Goal: Task Accomplishment & Management: Use online tool/utility

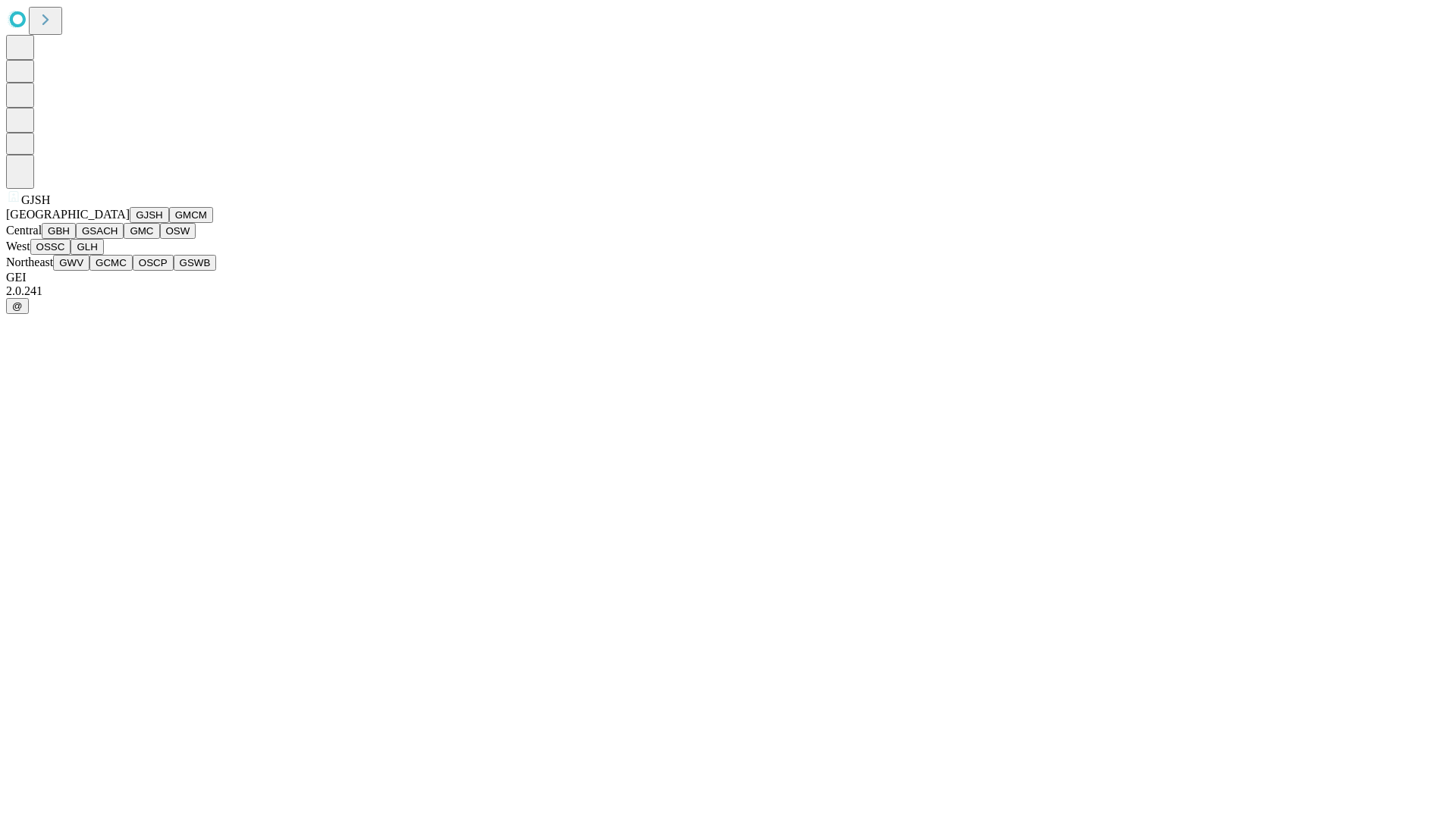
click at [129, 223] on button "GJSH" at bounding box center [149, 215] width 40 height 16
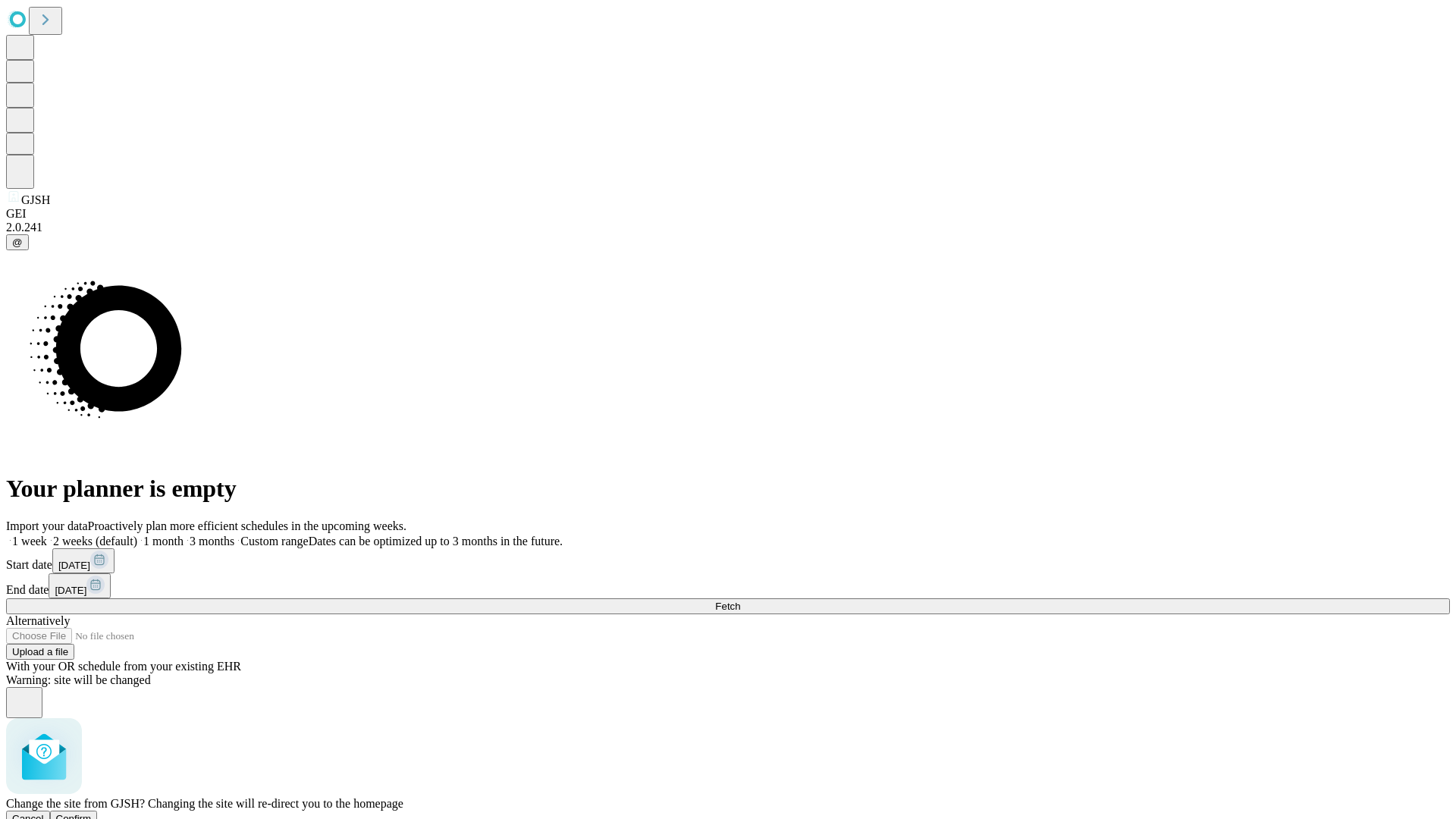
click at [92, 813] on span "Confirm" at bounding box center [74, 819] width 36 height 11
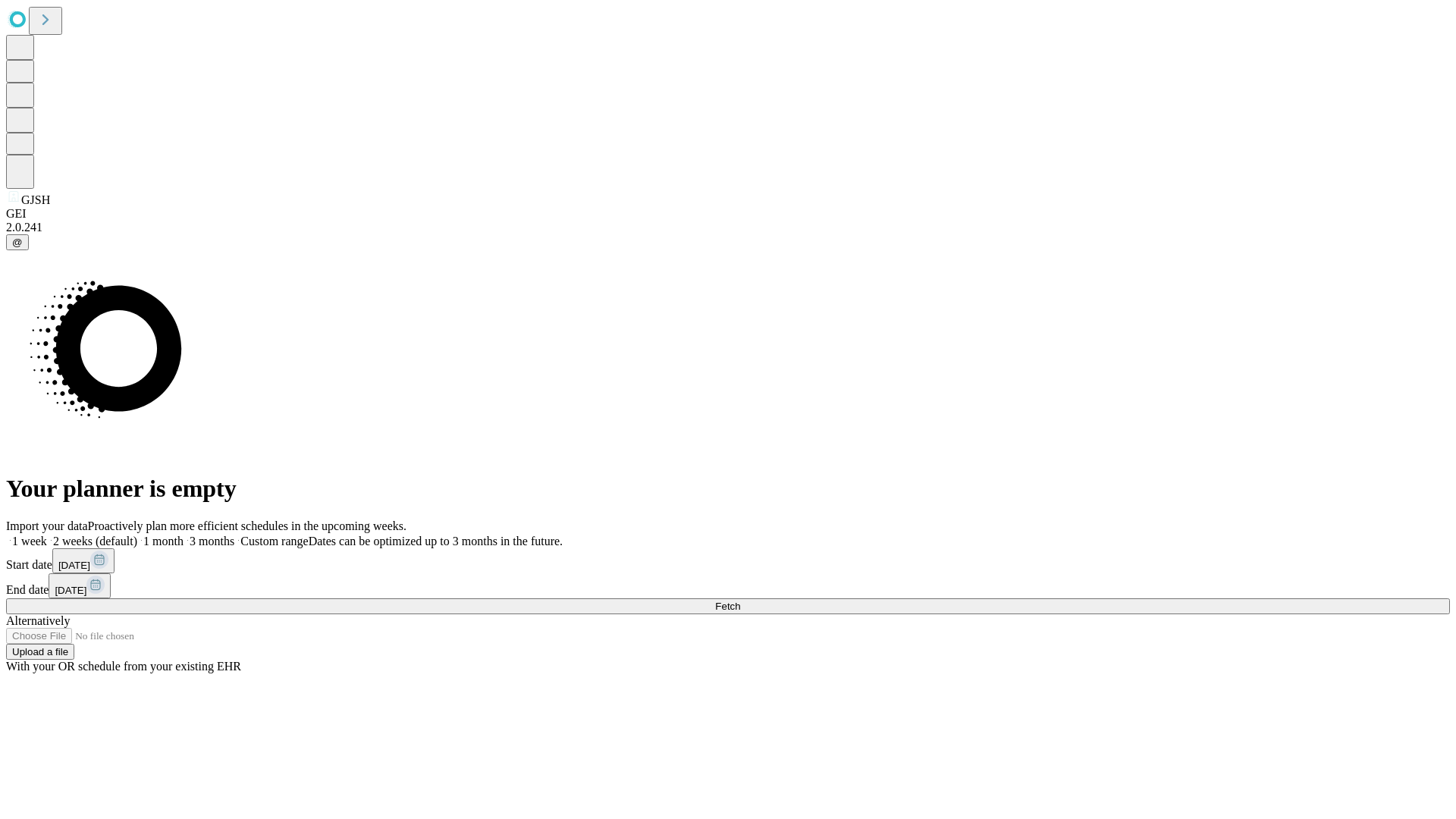
click at [47, 535] on label "1 week" at bounding box center [27, 541] width 41 height 13
click at [740, 601] on span "Fetch" at bounding box center [728, 606] width 25 height 11
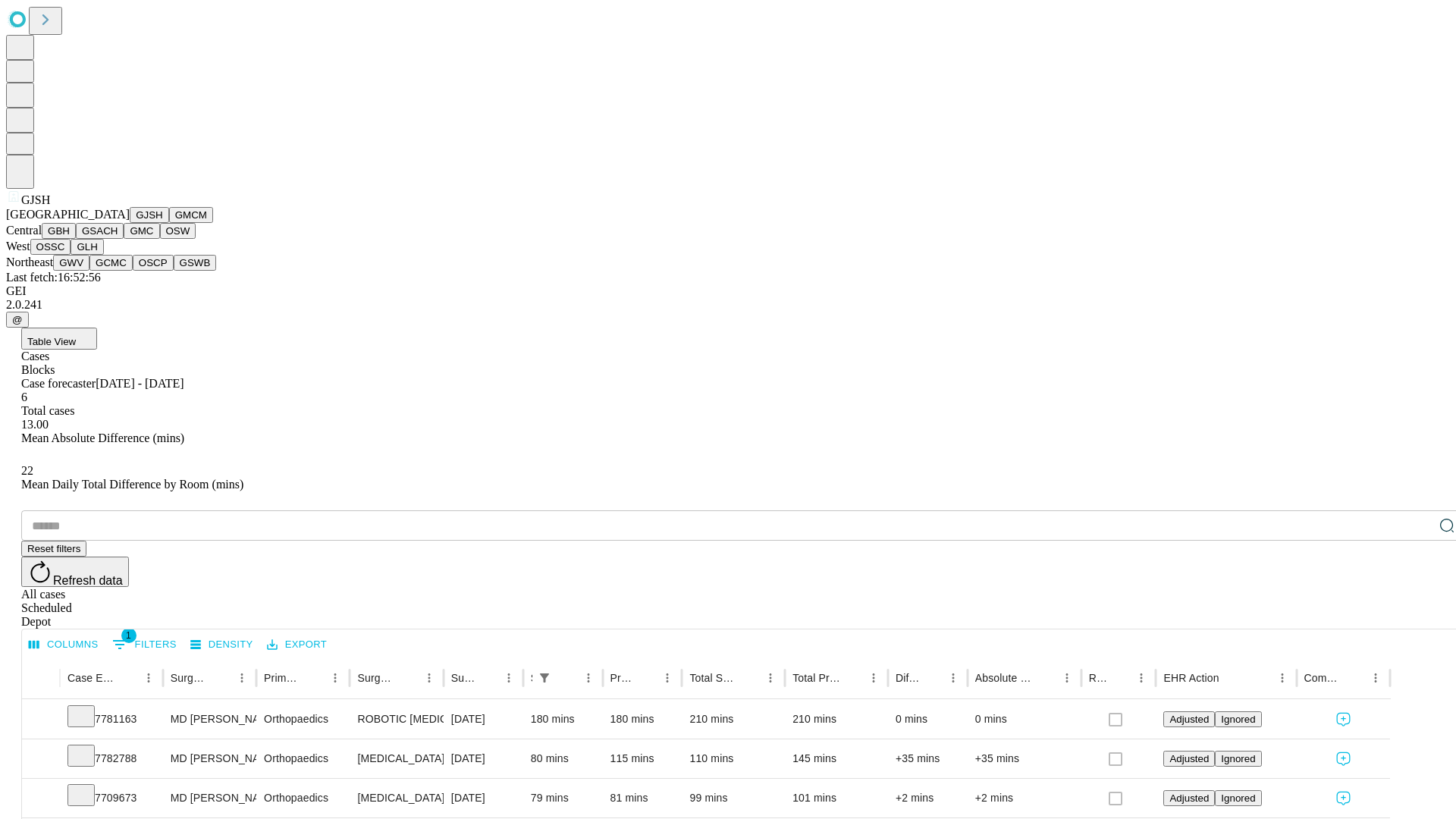
click at [169, 223] on button "GMCM" at bounding box center [190, 215] width 44 height 16
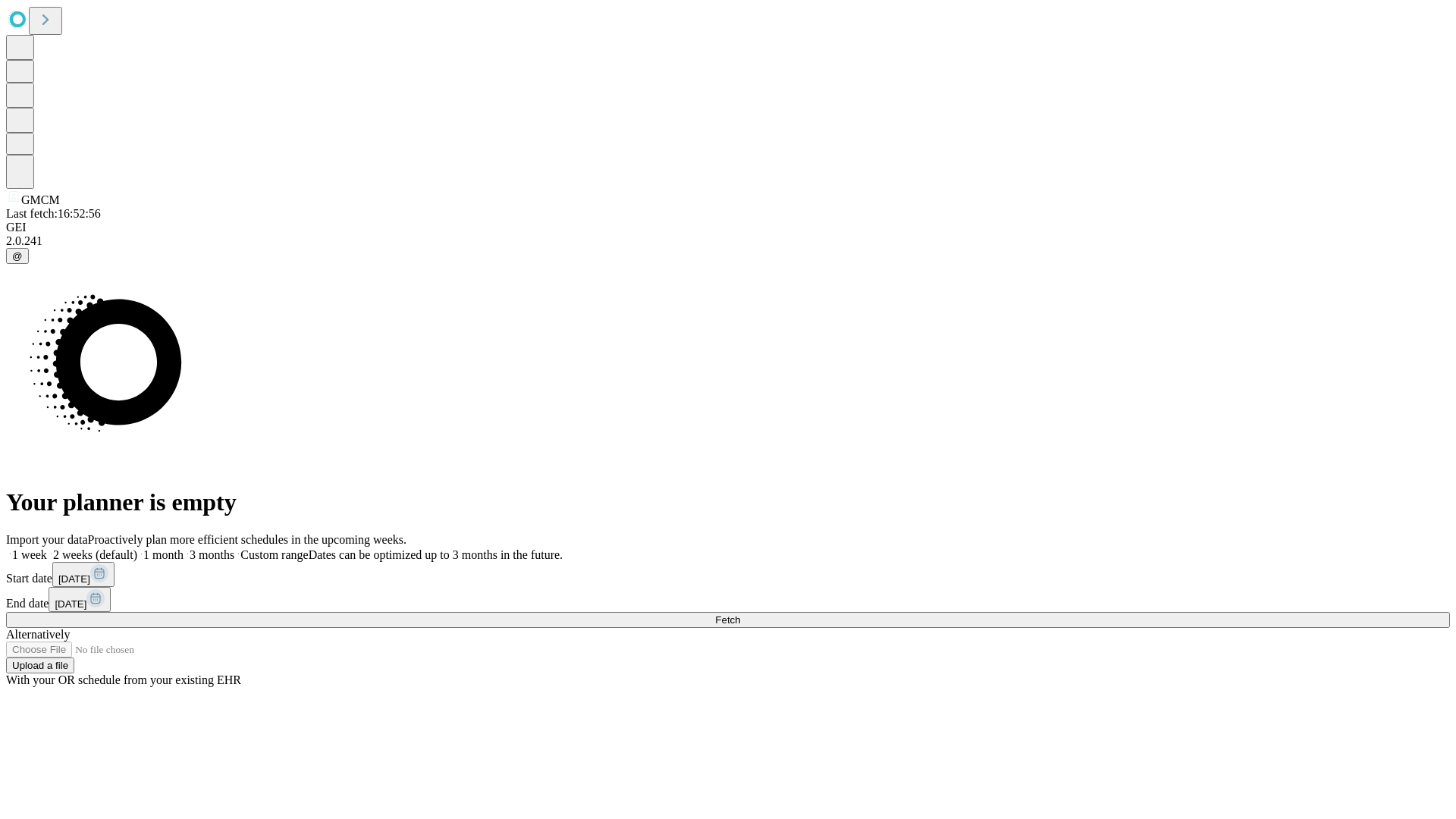
click at [47, 548] on label "1 week" at bounding box center [27, 555] width 41 height 13
click at [740, 614] on span "Fetch" at bounding box center [728, 620] width 25 height 11
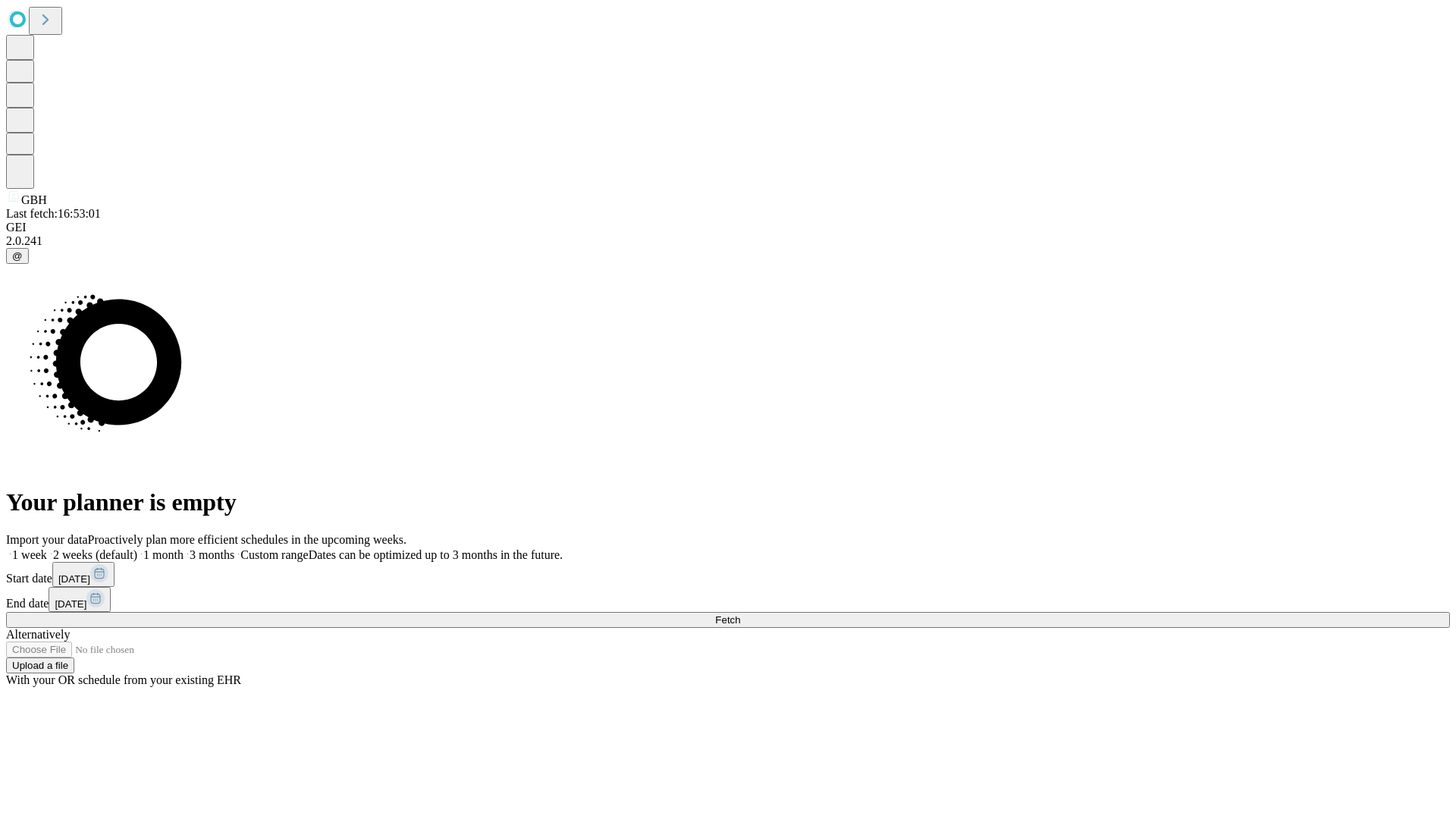
click at [47, 548] on label "1 week" at bounding box center [27, 555] width 41 height 13
click at [740, 614] on span "Fetch" at bounding box center [728, 620] width 25 height 11
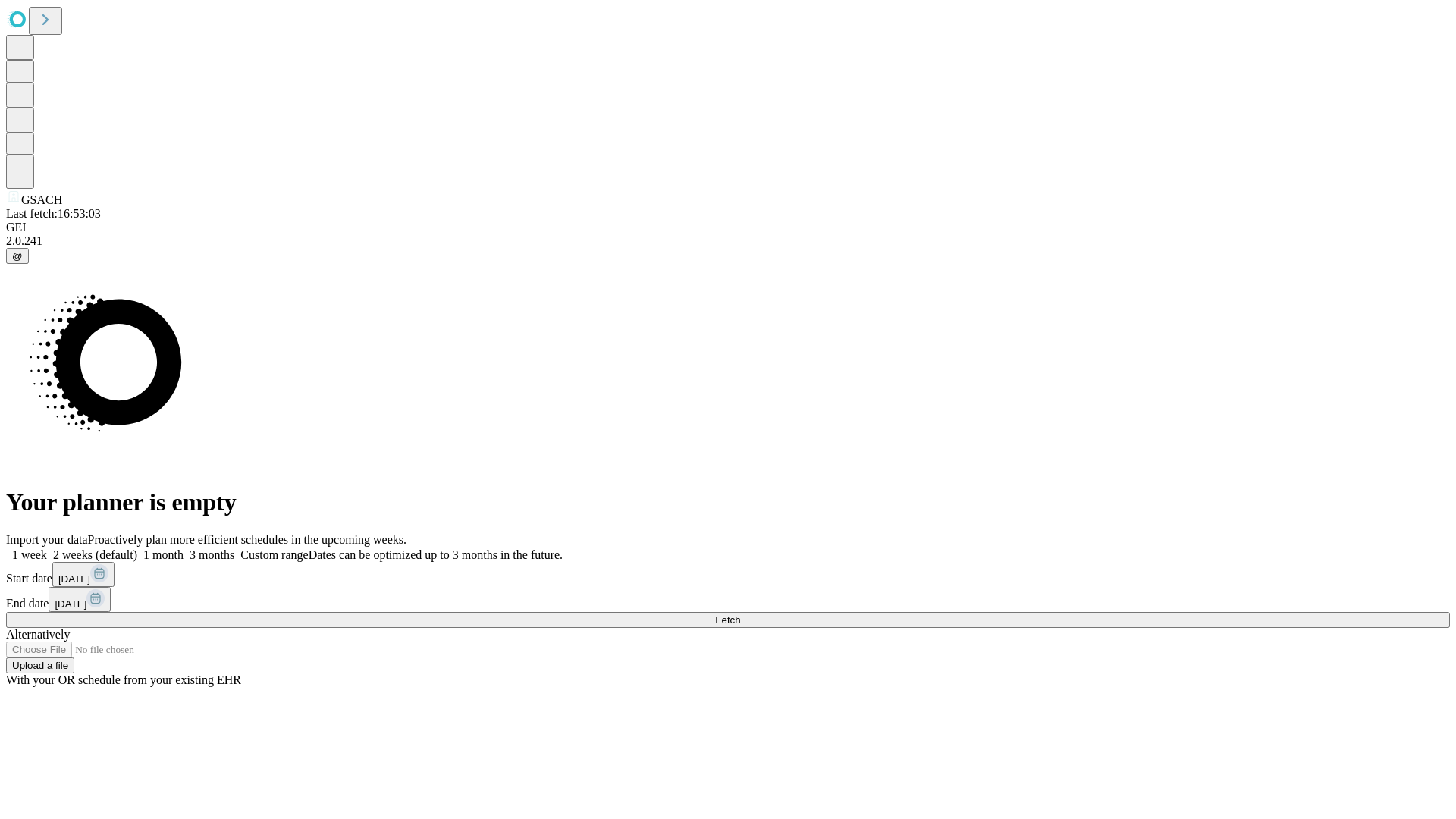
click at [47, 548] on label "1 week" at bounding box center [27, 555] width 41 height 13
click at [740, 614] on span "Fetch" at bounding box center [728, 620] width 25 height 11
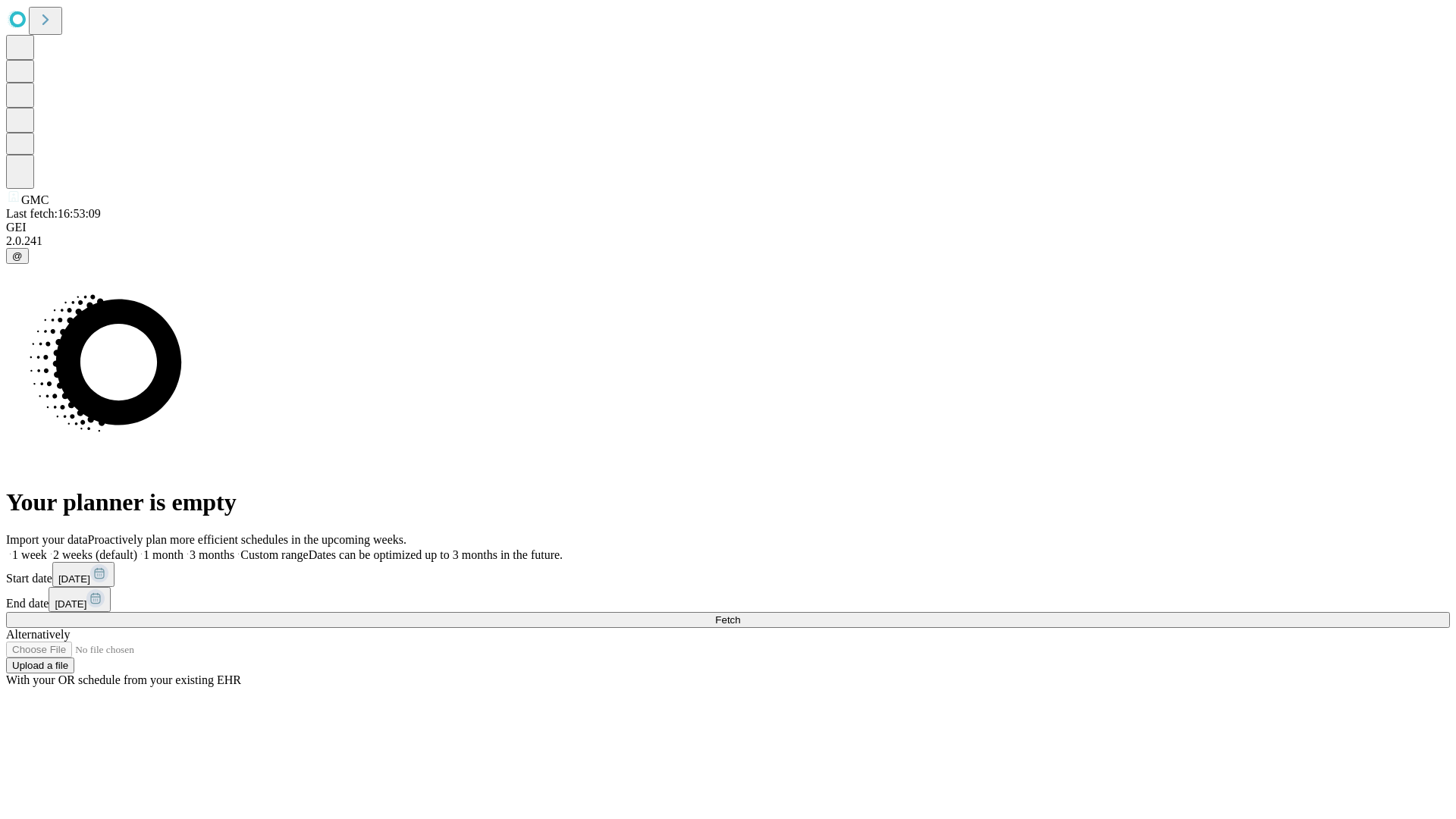
click at [47, 548] on label "1 week" at bounding box center [27, 555] width 41 height 13
click at [740, 614] on span "Fetch" at bounding box center [728, 620] width 25 height 11
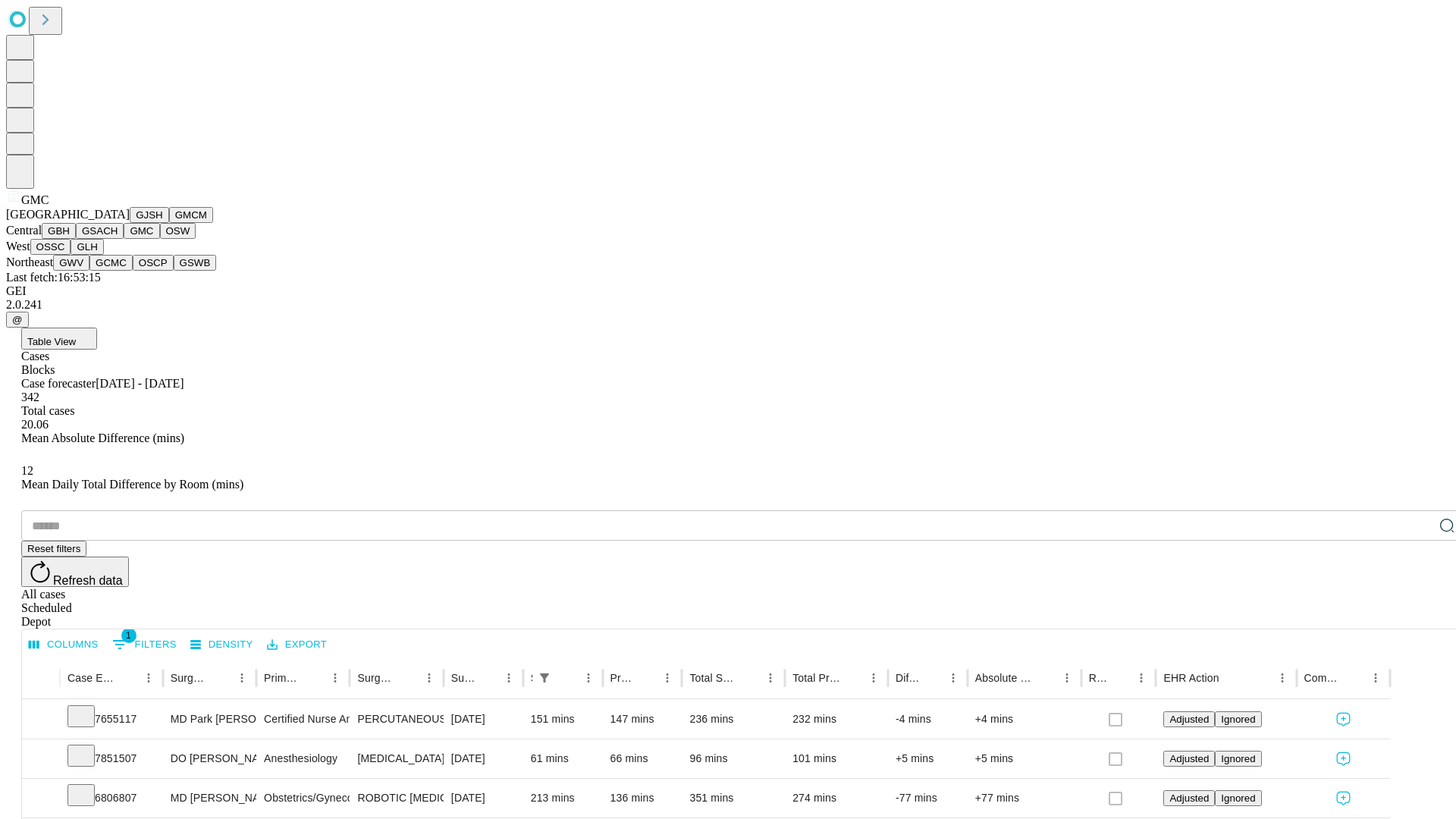
click at [160, 239] on button "OSW" at bounding box center [179, 231] width 36 height 16
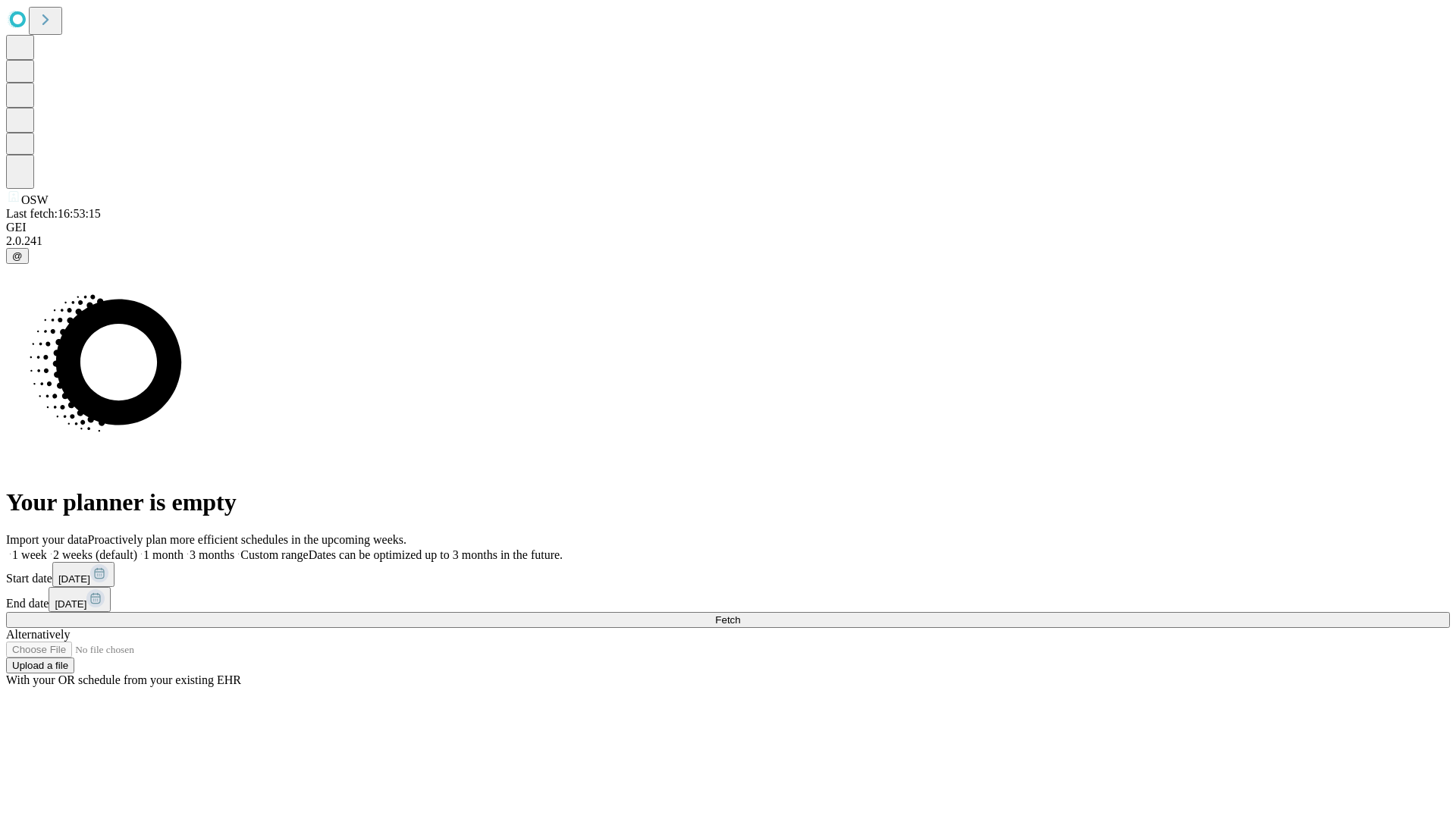
click at [47, 548] on label "1 week" at bounding box center [27, 555] width 41 height 13
click at [740, 614] on span "Fetch" at bounding box center [728, 620] width 25 height 11
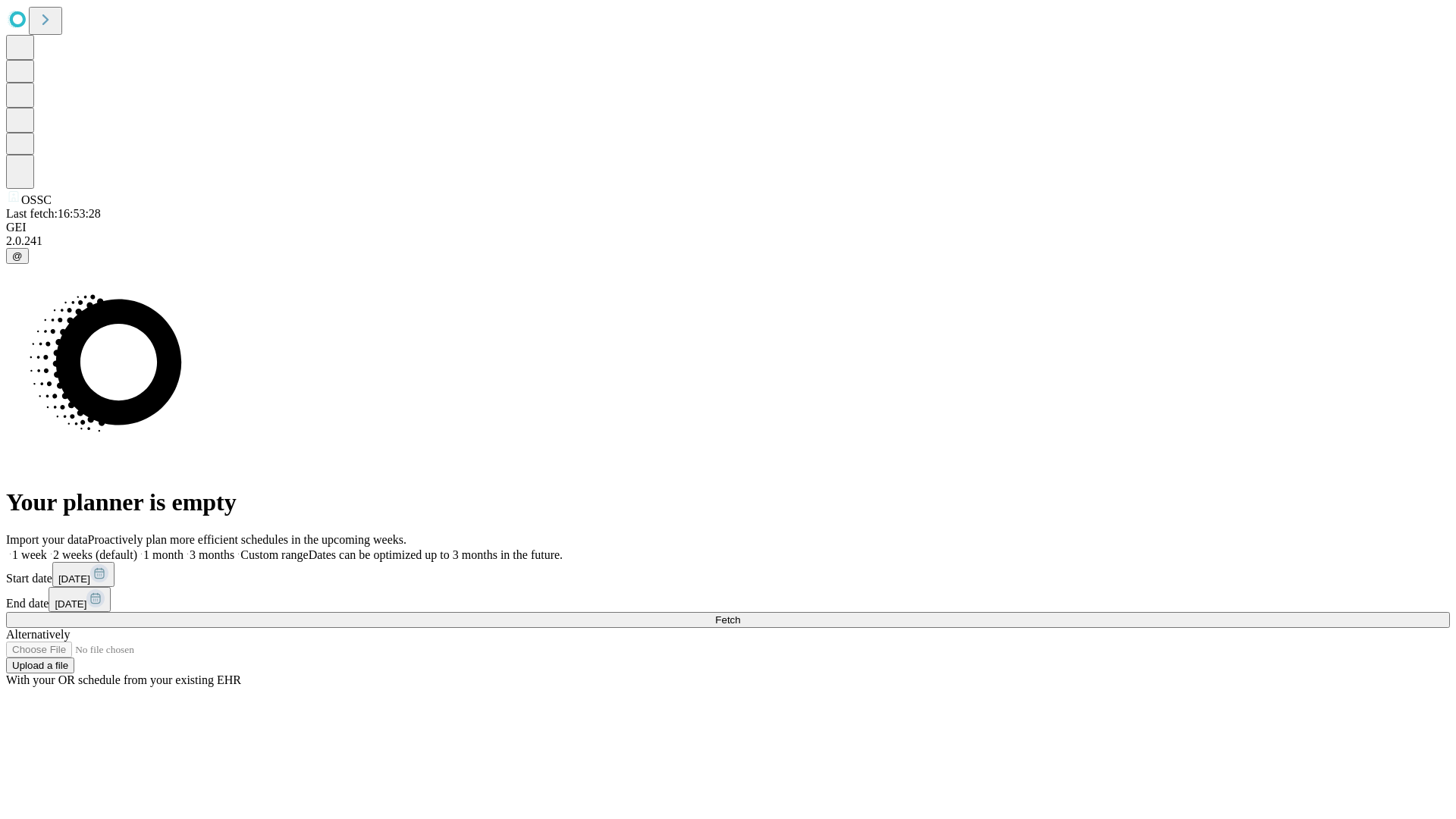
click at [47, 548] on label "1 week" at bounding box center [27, 555] width 41 height 13
click at [740, 614] on span "Fetch" at bounding box center [728, 620] width 25 height 11
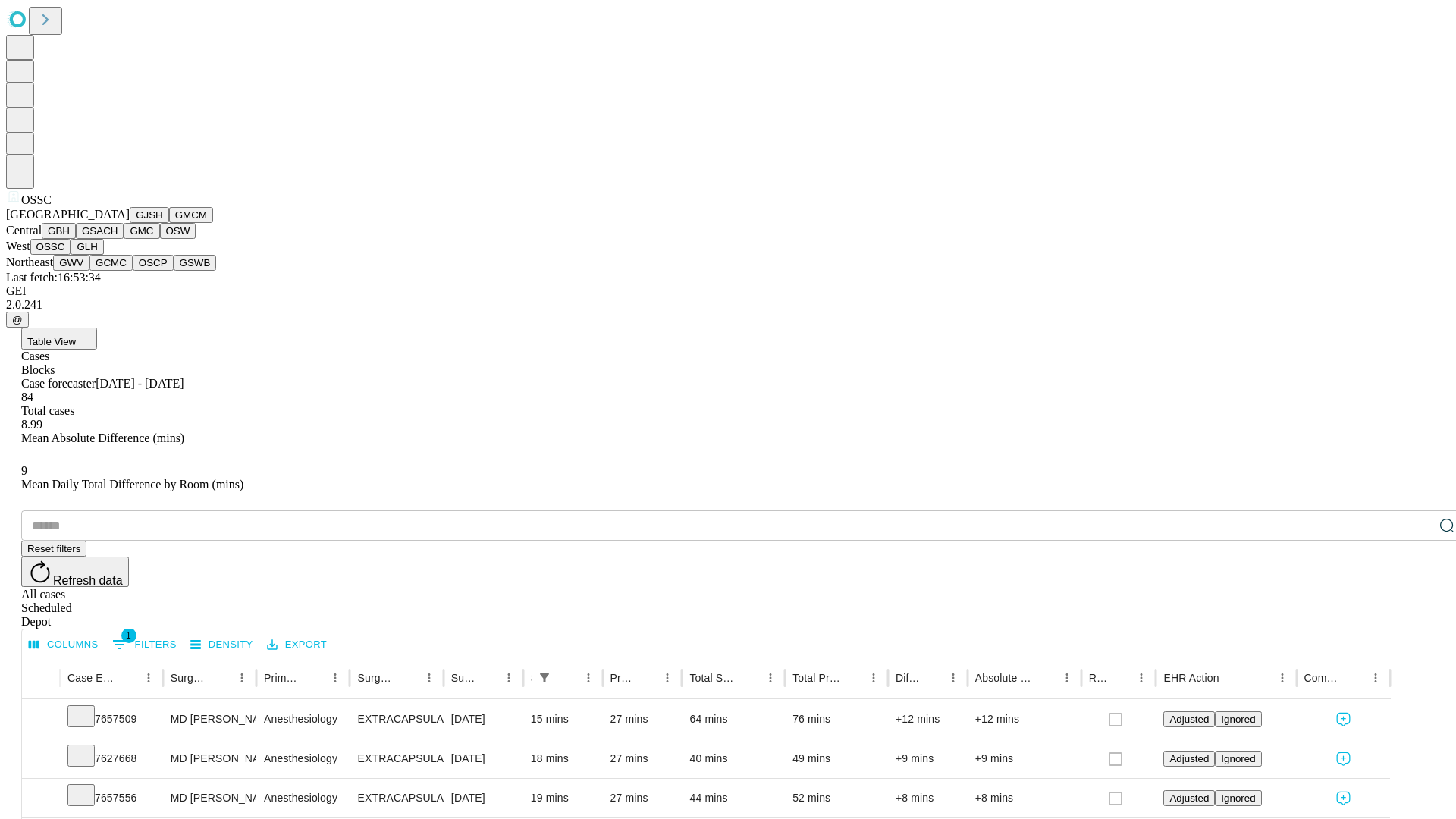
click at [103, 255] on button "GLH" at bounding box center [86, 247] width 33 height 16
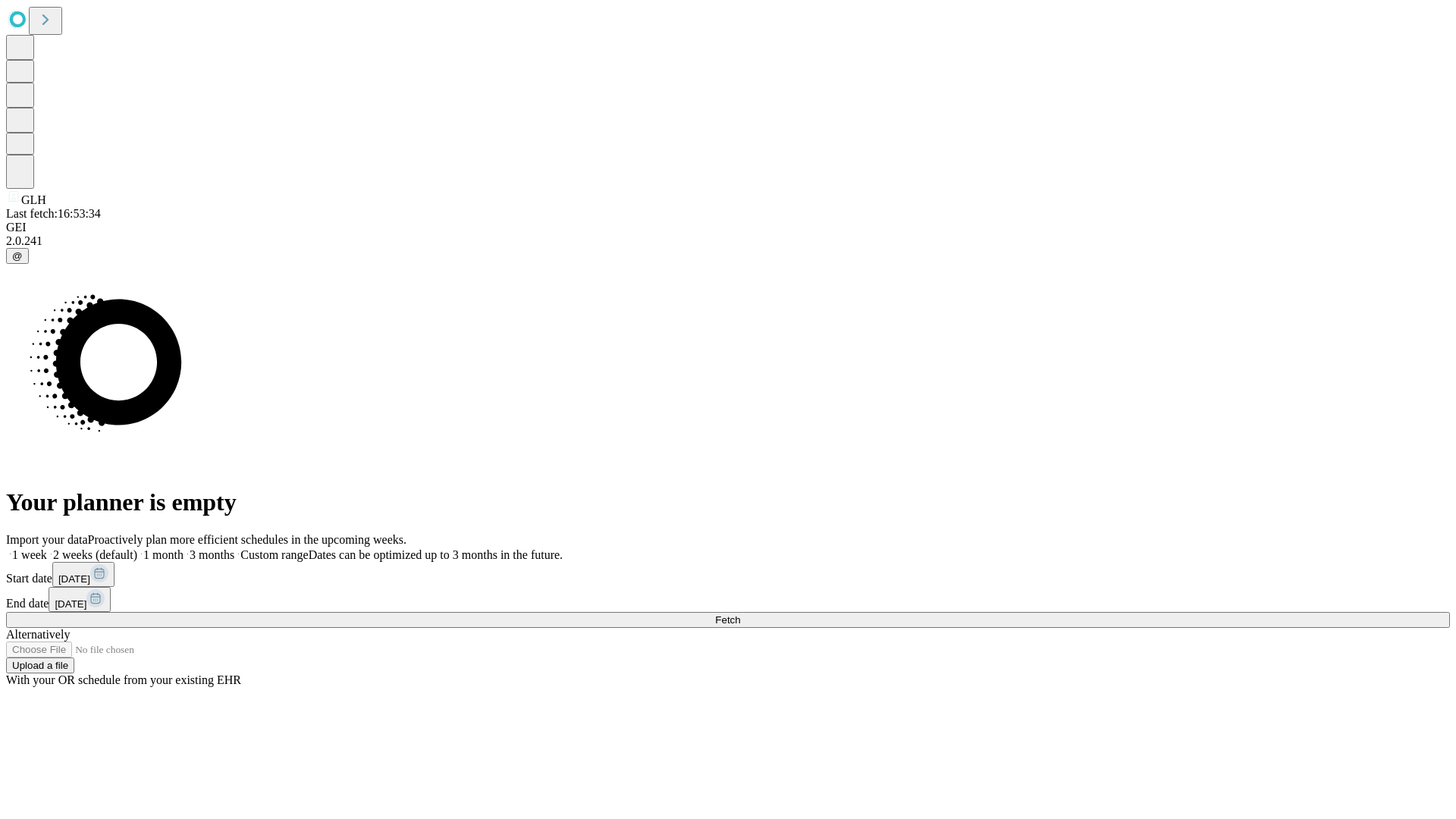
click at [47, 548] on label "1 week" at bounding box center [27, 555] width 41 height 13
click at [740, 614] on span "Fetch" at bounding box center [728, 620] width 25 height 11
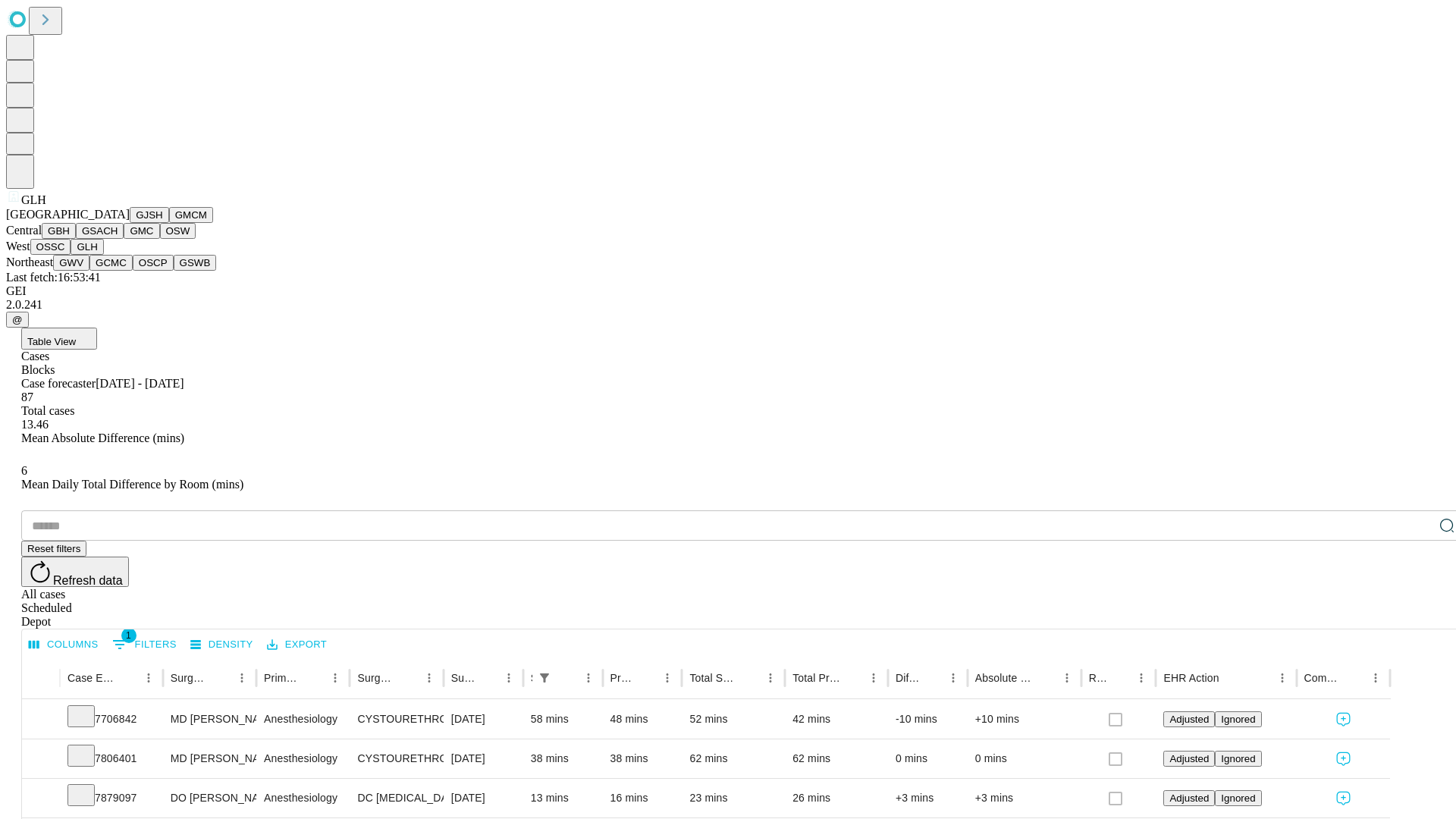
click at [90, 271] on button "GWV" at bounding box center [71, 263] width 36 height 16
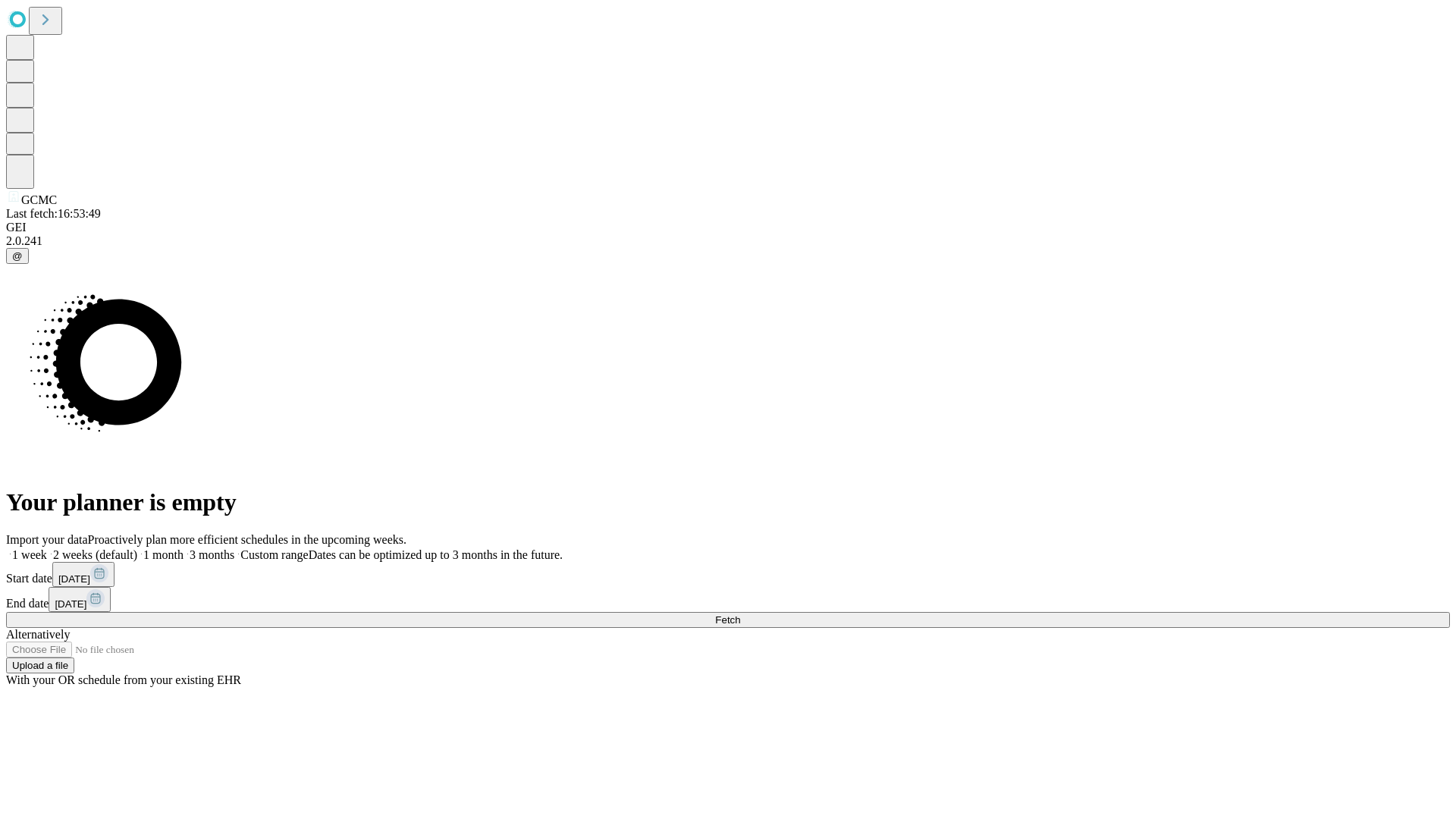
click at [47, 548] on label "1 week" at bounding box center [27, 555] width 41 height 13
click at [740, 614] on span "Fetch" at bounding box center [728, 620] width 25 height 11
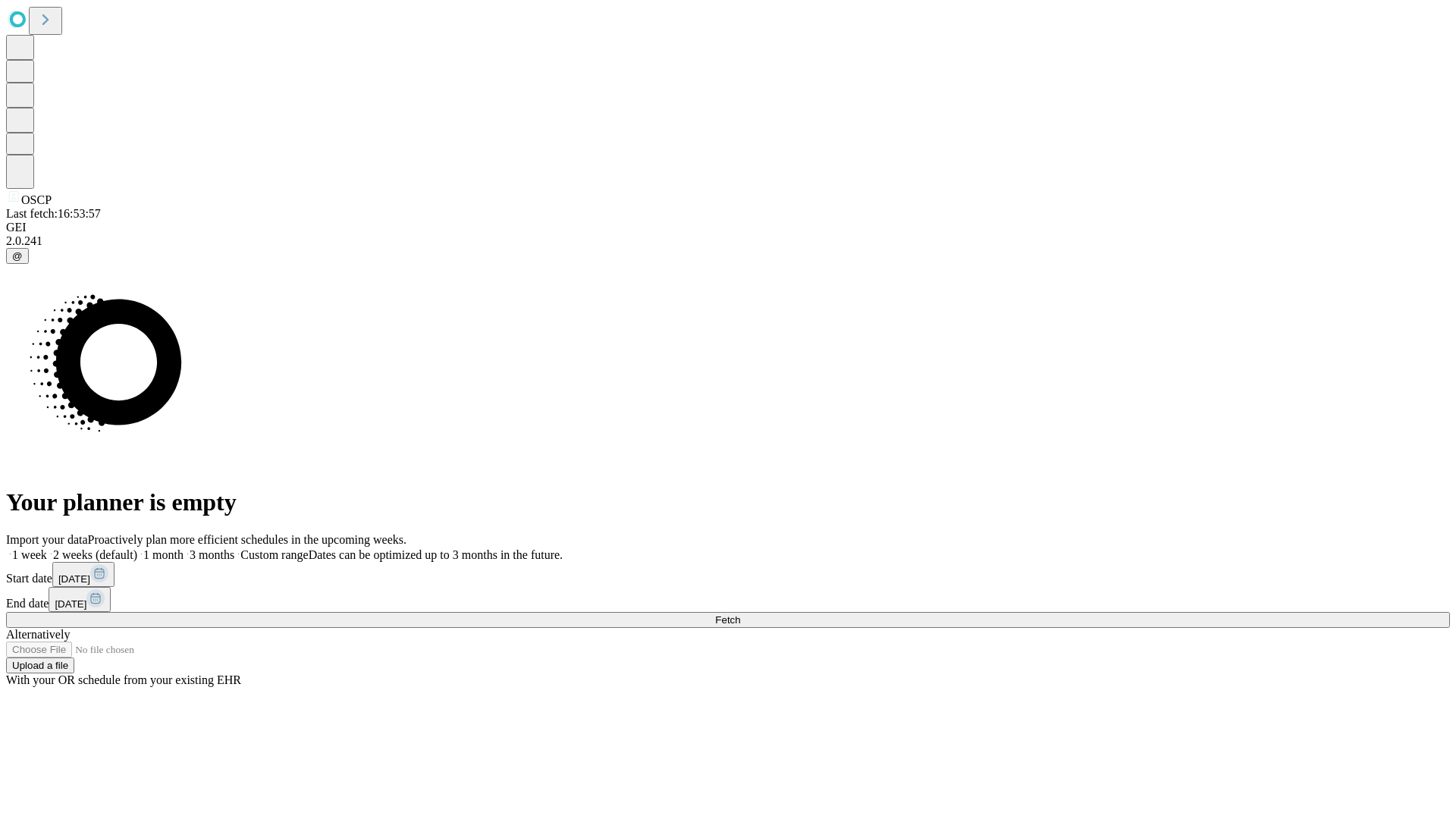
click at [47, 548] on label "1 week" at bounding box center [27, 555] width 41 height 13
click at [740, 614] on span "Fetch" at bounding box center [728, 620] width 25 height 11
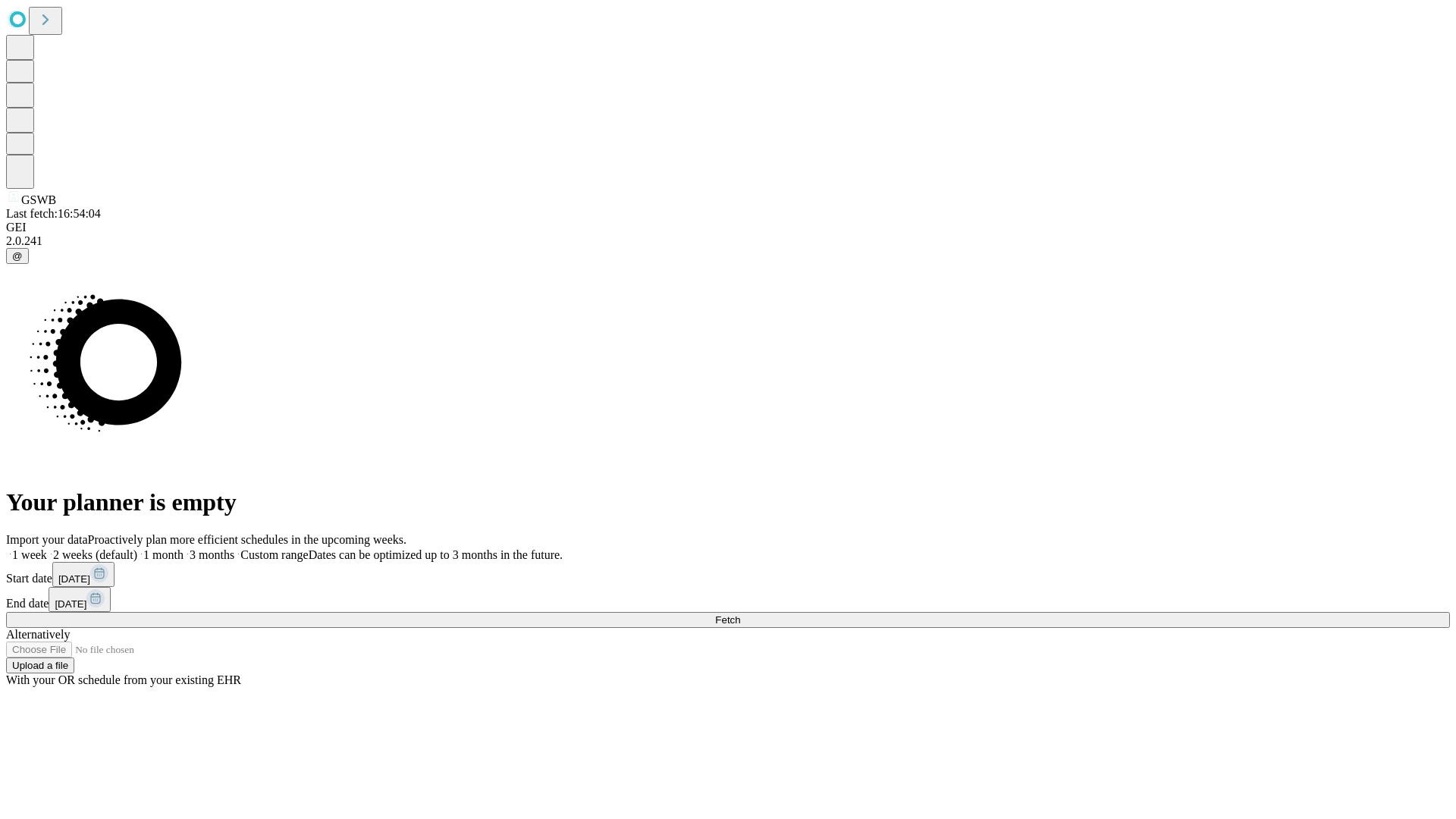
click at [740, 614] on span "Fetch" at bounding box center [728, 620] width 25 height 11
